Goal: Ask a question

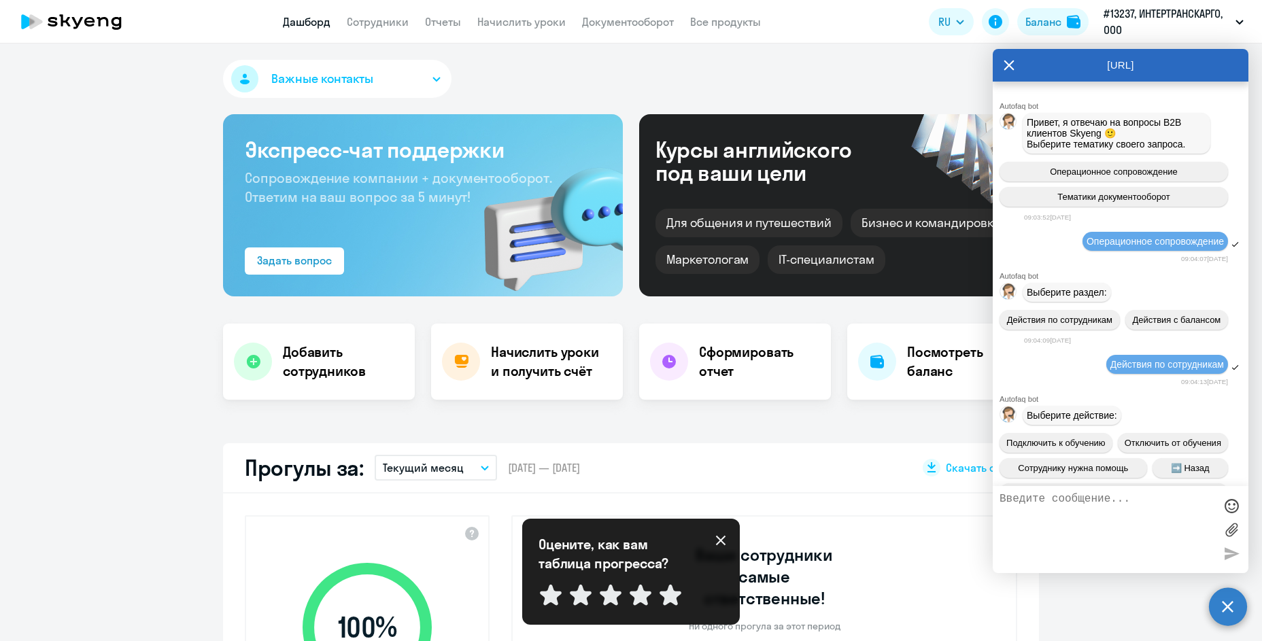
select select "30"
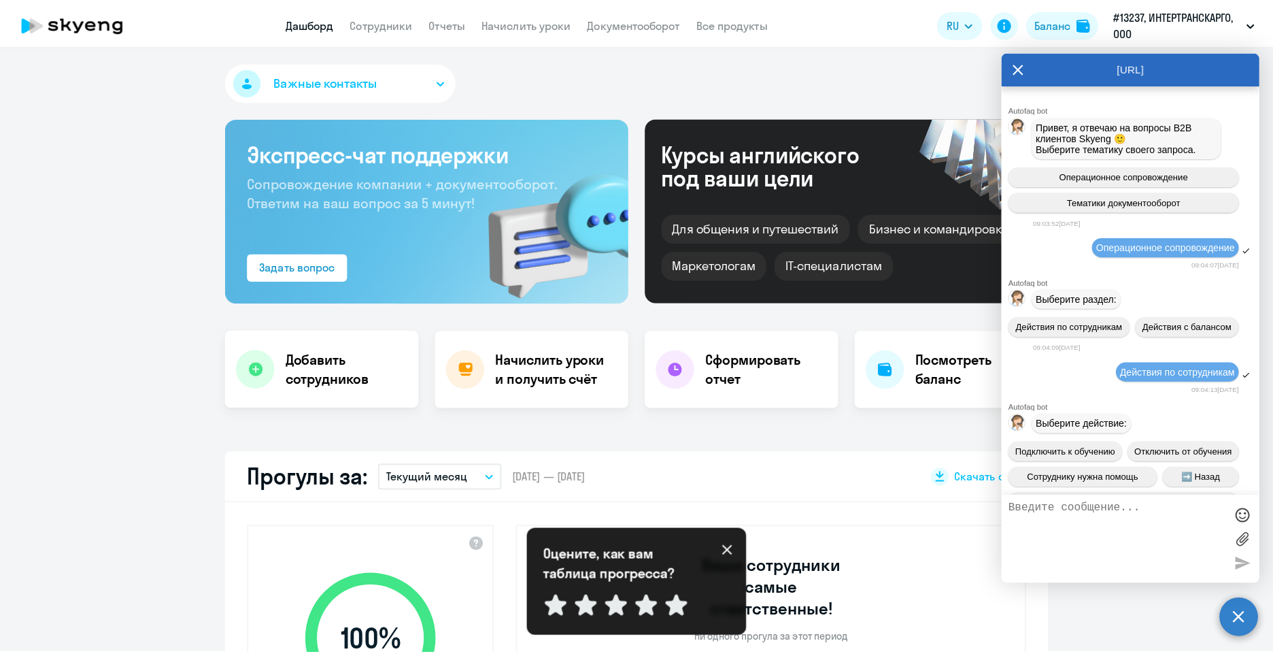
scroll to position [1055, 0]
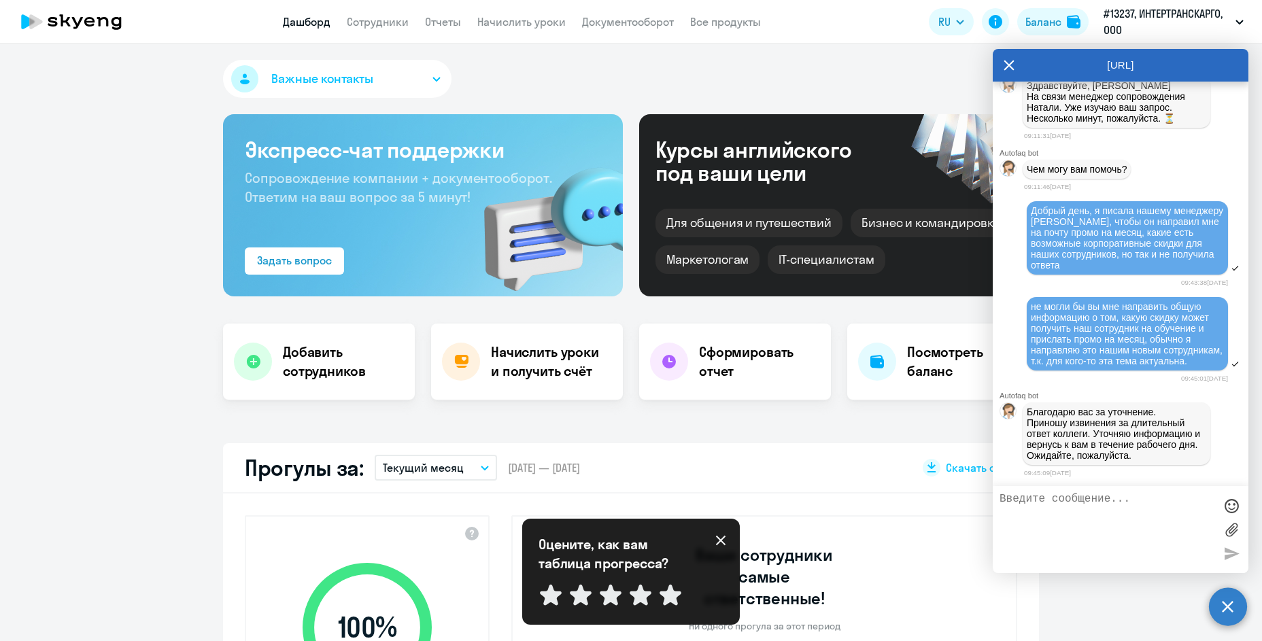
click at [1064, 510] on textarea at bounding box center [1107, 529] width 215 height 73
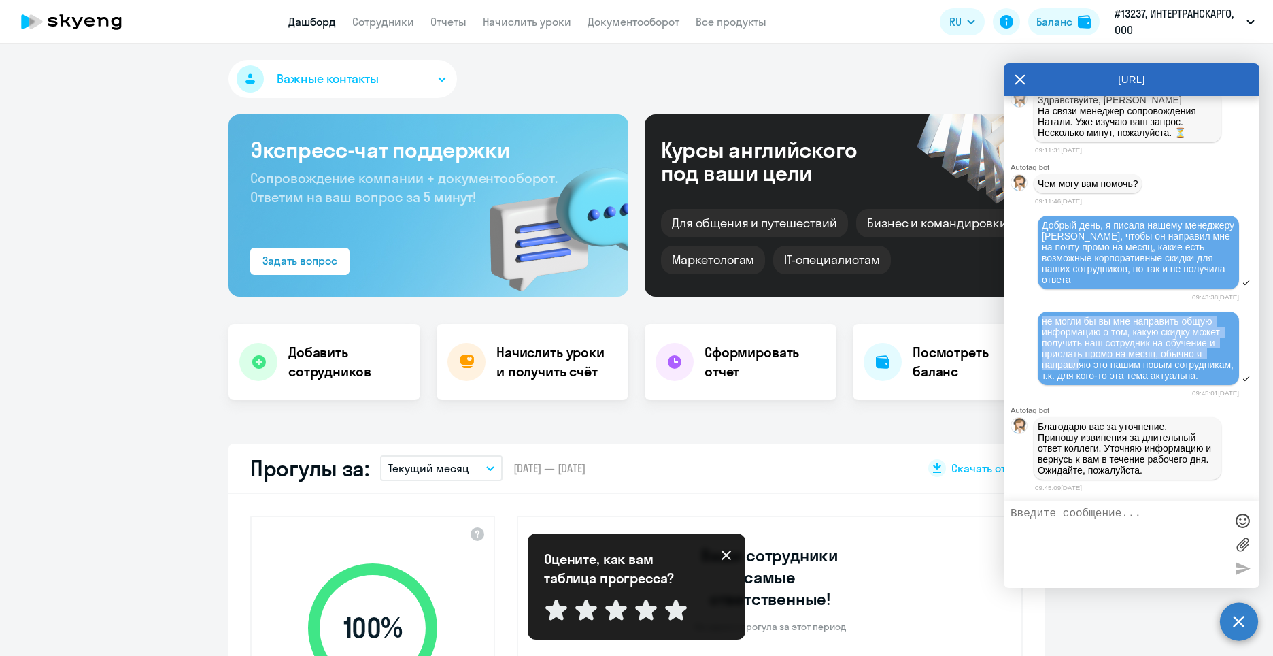
drag, startPoint x: 1043, startPoint y: 299, endPoint x: 1082, endPoint y: 339, distance: 56.3
click at [1082, 339] on span "не могли бы вы мне направить общую информацию о том, какую скидку может получит…" at bounding box center [1139, 348] width 195 height 65
click at [1077, 231] on span "Добрый день, я писала нашему менеджеру [PERSON_NAME], чтобы он направил мне на …" at bounding box center [1139, 252] width 195 height 65
drag, startPoint x: 1051, startPoint y: 225, endPoint x: 1132, endPoint y: 258, distance: 87.9
click at [1132, 258] on div "Добрый день, я писала нашему менеджеру [PERSON_NAME], чтобы он направил мне на …" at bounding box center [1138, 252] width 193 height 65
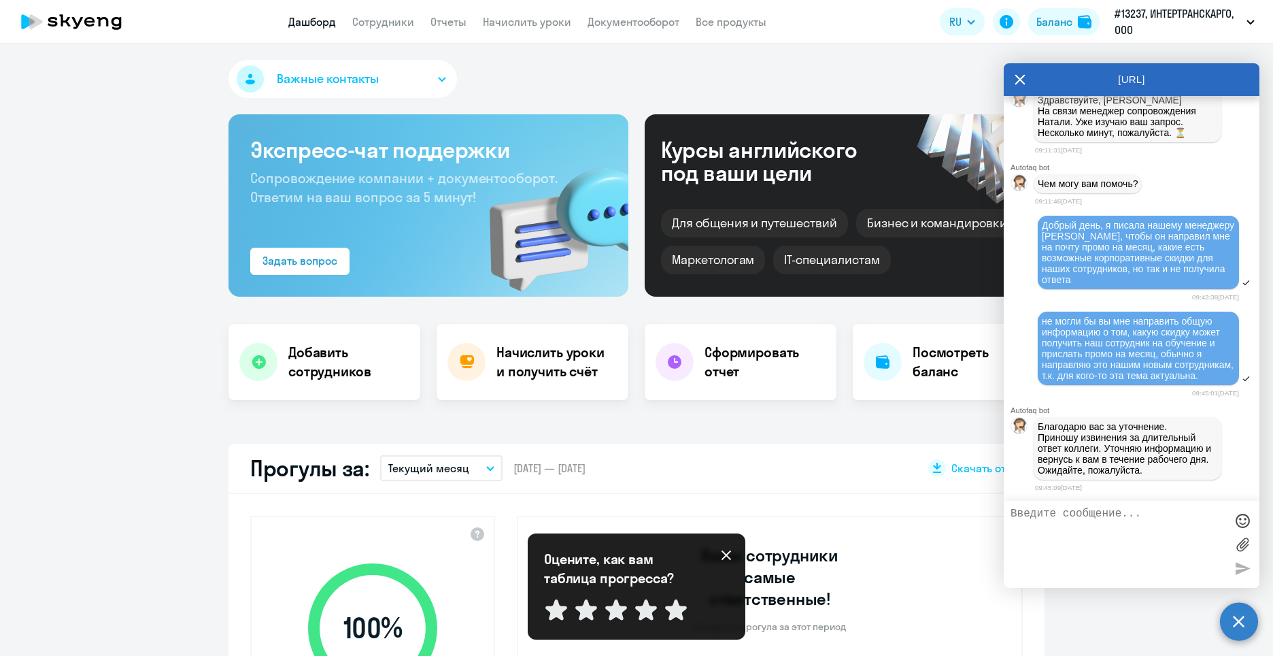
click at [1136, 254] on div "Добрый день, я писала нашему менеджеру [PERSON_NAME], чтобы он направил мне на …" at bounding box center [1138, 252] width 193 height 65
drag, startPoint x: 1140, startPoint y: 256, endPoint x: 1043, endPoint y: 226, distance: 102.0
click at [1043, 226] on div "Добрый день, я писала нашему менеджеру [PERSON_NAME], чтобы он направил мне на …" at bounding box center [1138, 252] width 193 height 65
copy span "направил мне на почту промо на месяц, какие есть возможные корпоративные скидки…"
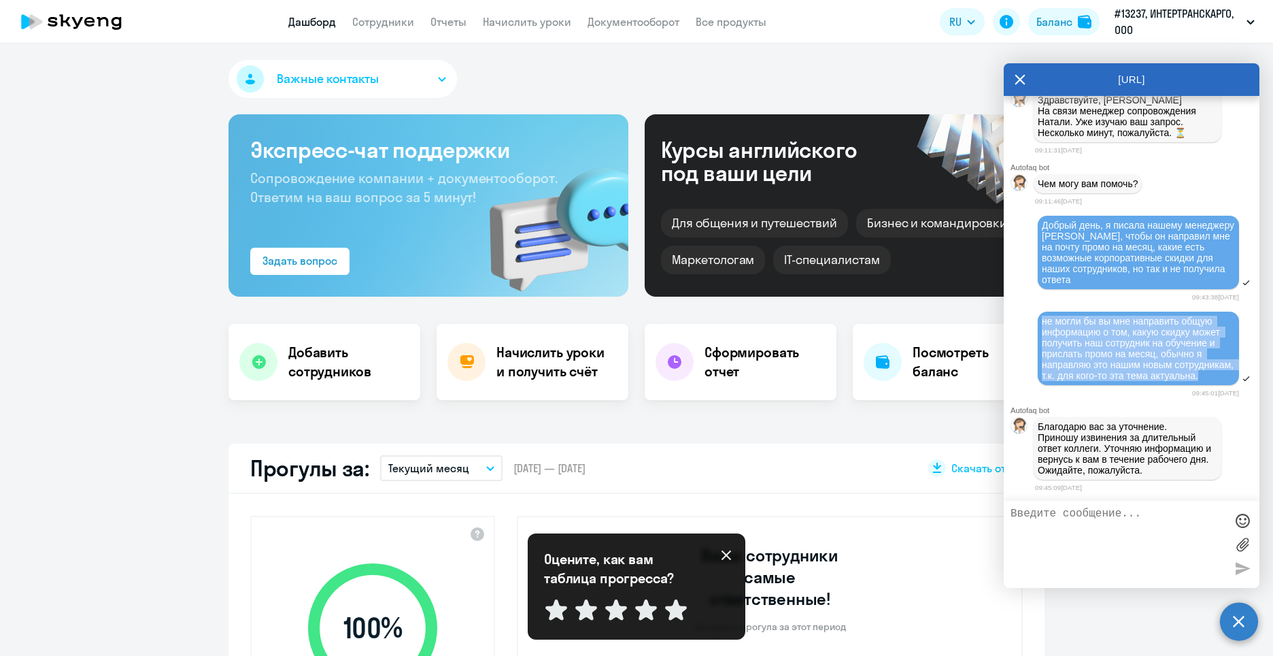
drag, startPoint x: 1043, startPoint y: 302, endPoint x: 1100, endPoint y: 365, distance: 85.2
click at [1100, 365] on div "не могли бы вы мне направить общую информацию о том, какую скидку может получит…" at bounding box center [1138, 348] width 193 height 65
copy span "не могли бы вы мне направить общую информацию о том, какую скидку может получит…"
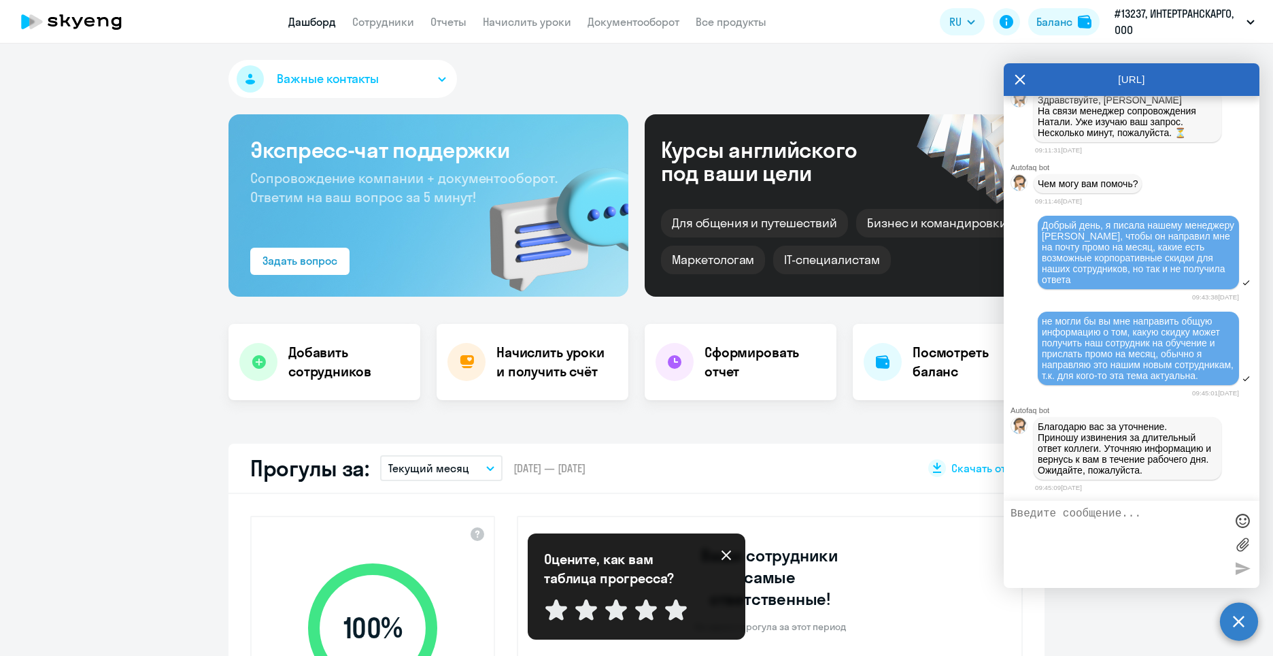
drag, startPoint x: 86, startPoint y: 24, endPoint x: 55, endPoint y: 24, distance: 30.6
click at [55, 24] on app-header "Дашборд Сотрудники Отчеты Начислить уроки Документооборот Все продукты Дашборд …" at bounding box center [636, 22] width 1273 height 44
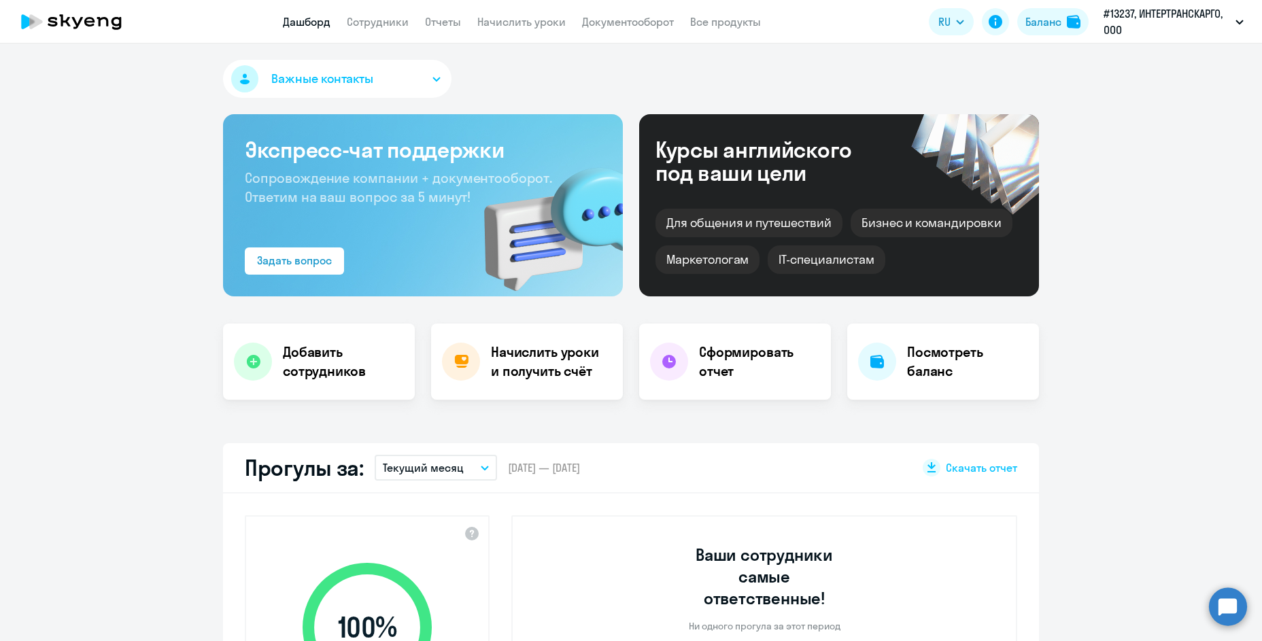
select select "30"
